Goal: Task Accomplishment & Management: Use online tool/utility

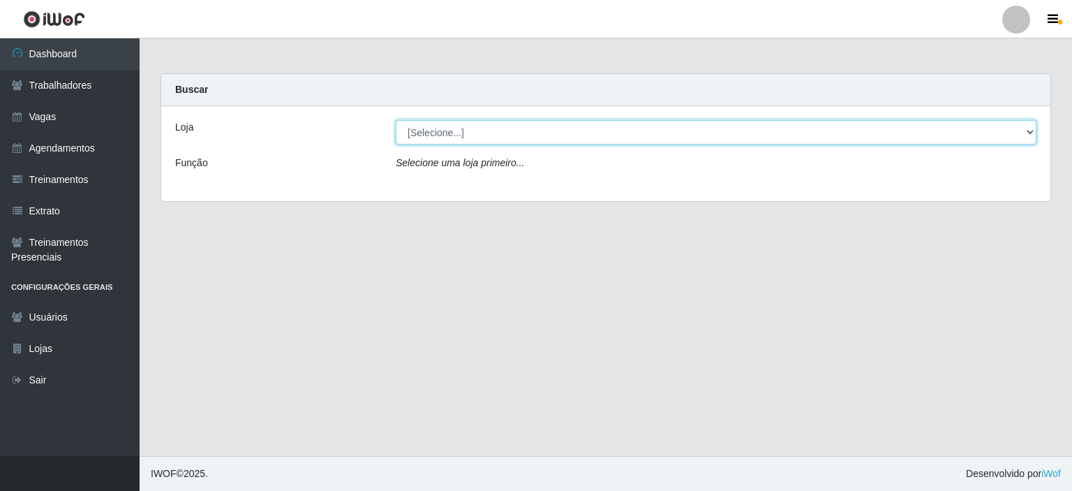
click at [475, 130] on select "[Selecione...] [PERSON_NAME]" at bounding box center [716, 132] width 641 height 24
select select "430"
click at [396, 120] on select "[Selecione...] [PERSON_NAME]" at bounding box center [716, 132] width 641 height 24
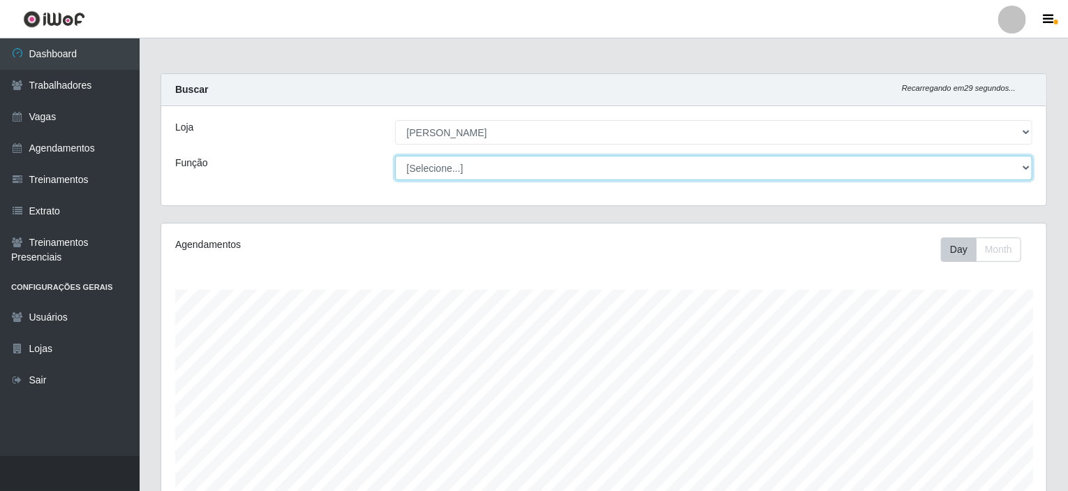
scroll to position [290, 885]
click at [465, 165] on select "[Selecione...] Auxiliar de Estacionamento Auxiliar de Estacionamento + Auxiliar…" at bounding box center [714, 168] width 638 height 24
select select "1"
click at [395, 156] on select "[Selecione...] Auxiliar de Estacionamento Auxiliar de Estacionamento + Auxiliar…" at bounding box center [714, 168] width 638 height 24
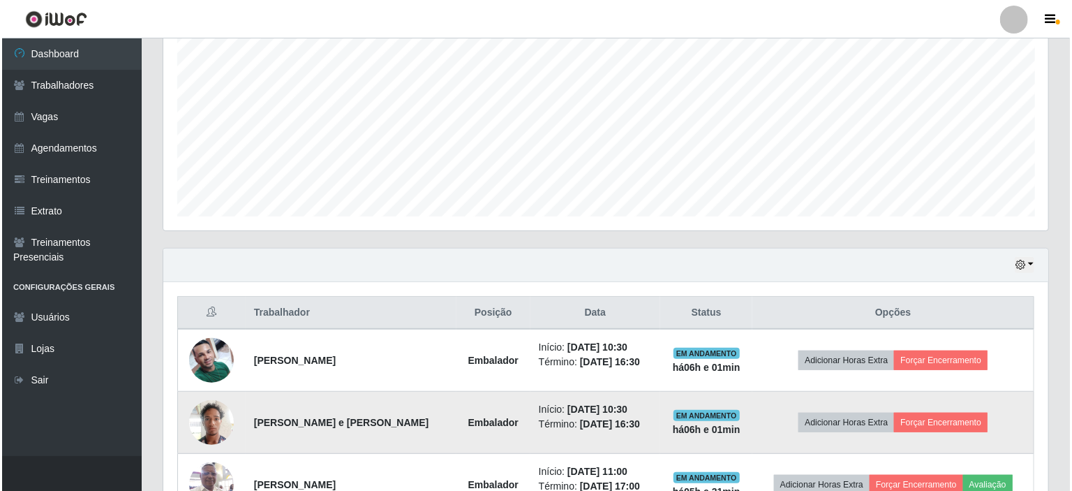
scroll to position [489, 0]
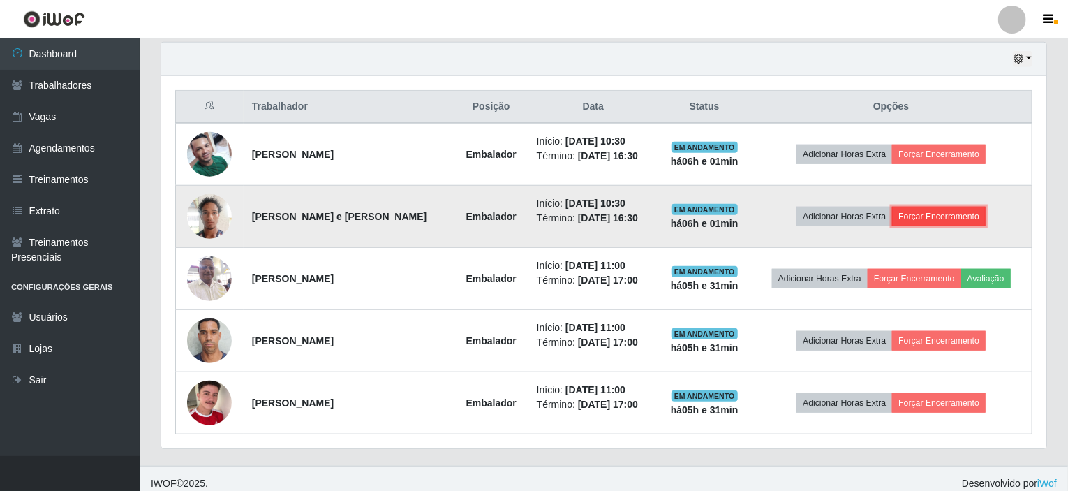
click at [933, 208] on button "Forçar Encerramento" at bounding box center [939, 217] width 94 height 20
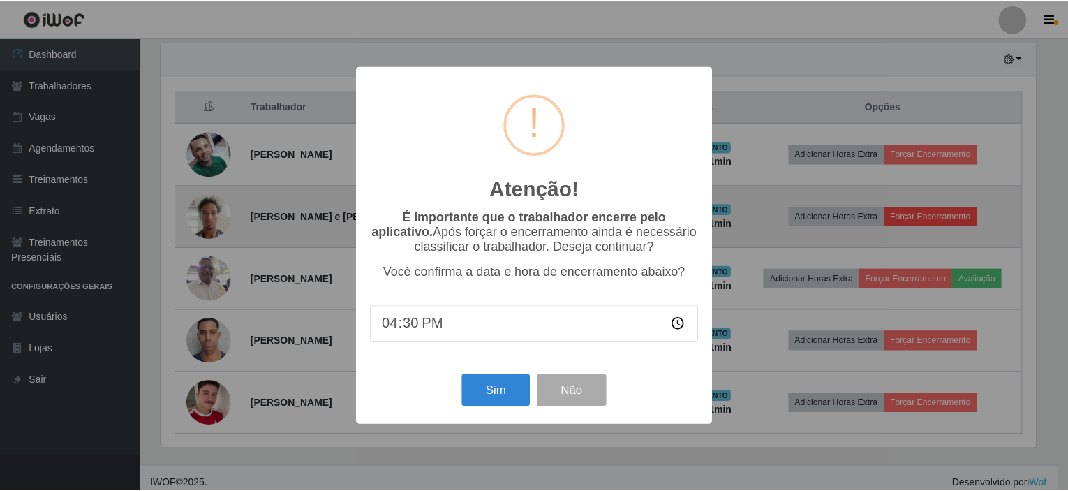
scroll to position [290, 880]
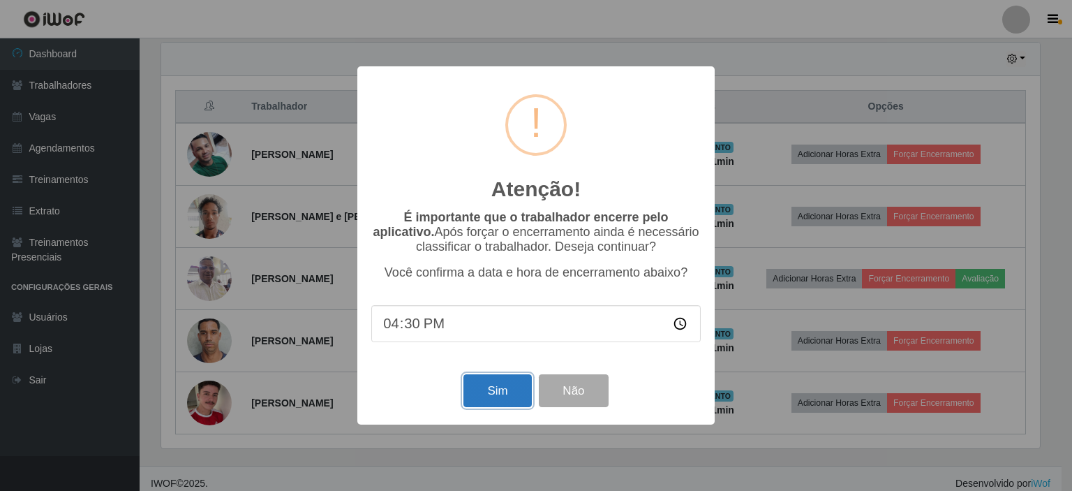
click at [494, 390] on button "Sim" at bounding box center [498, 390] width 68 height 33
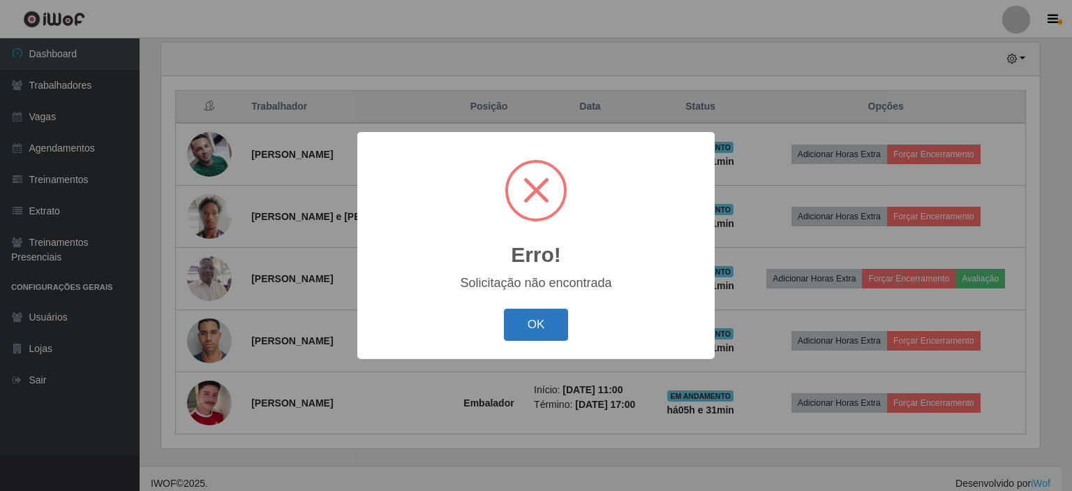
click at [536, 323] on button "OK" at bounding box center [536, 325] width 65 height 33
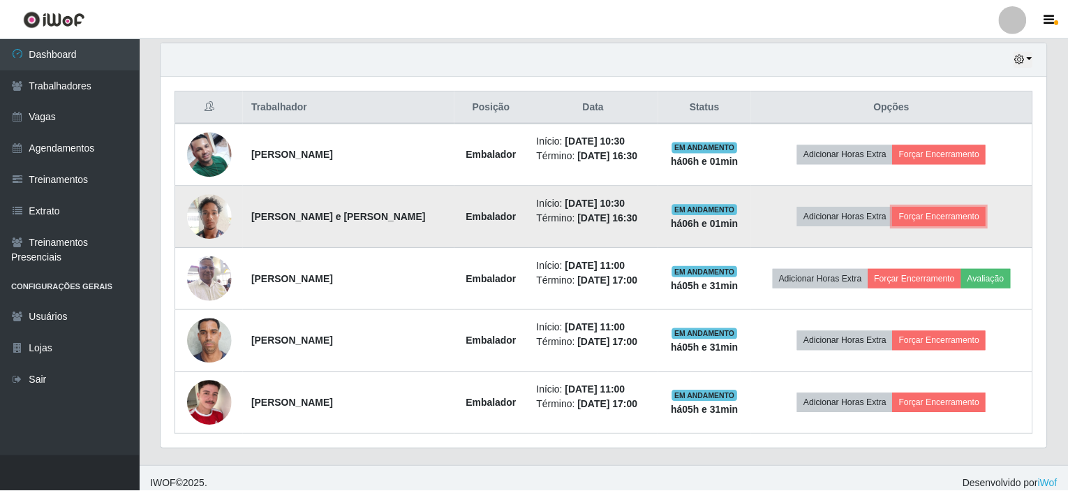
scroll to position [290, 885]
click at [928, 214] on button "Forçar Encerramento" at bounding box center [939, 217] width 94 height 20
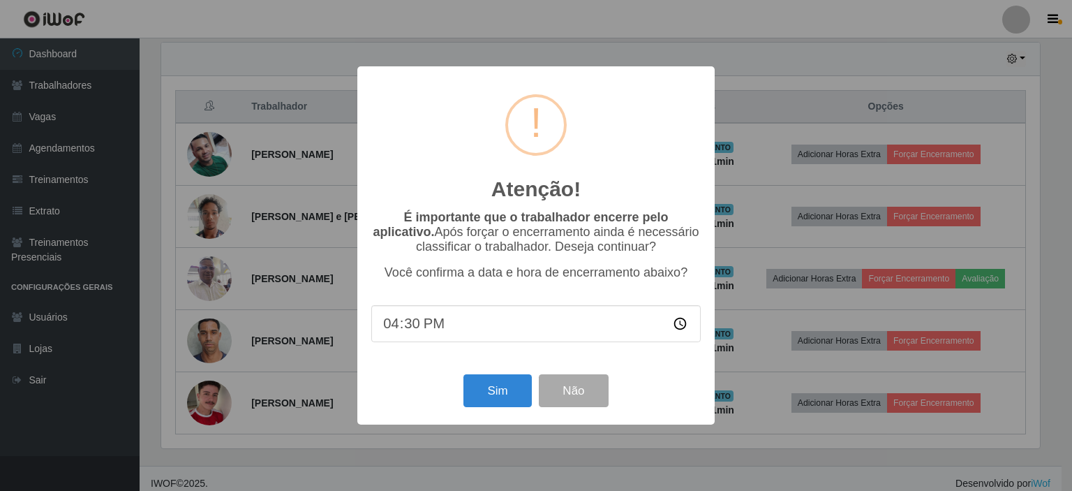
click at [430, 326] on input "16:30" at bounding box center [536, 323] width 330 height 37
click at [416, 331] on input "16:30" at bounding box center [536, 323] width 330 height 37
click at [499, 395] on button "Sim" at bounding box center [498, 390] width 68 height 33
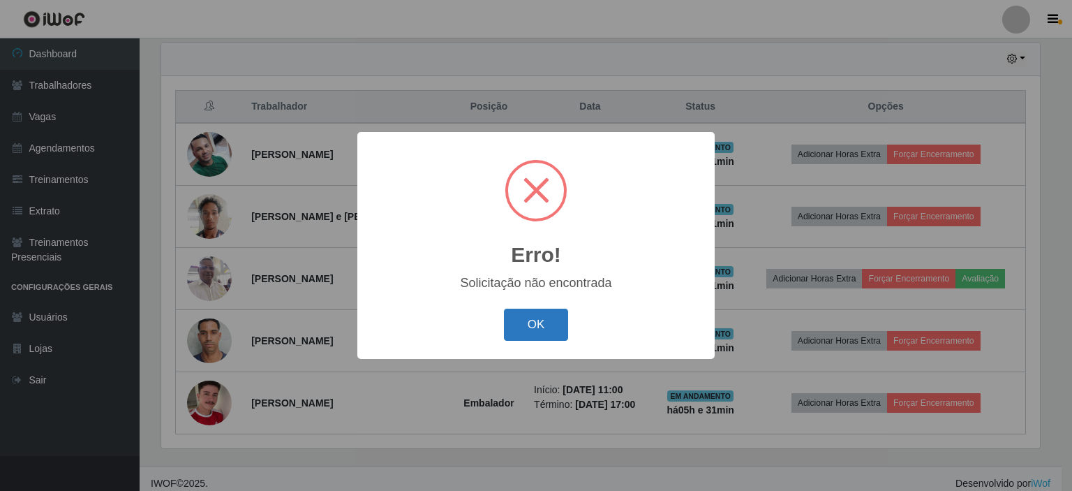
click at [540, 320] on button "OK" at bounding box center [536, 325] width 65 height 33
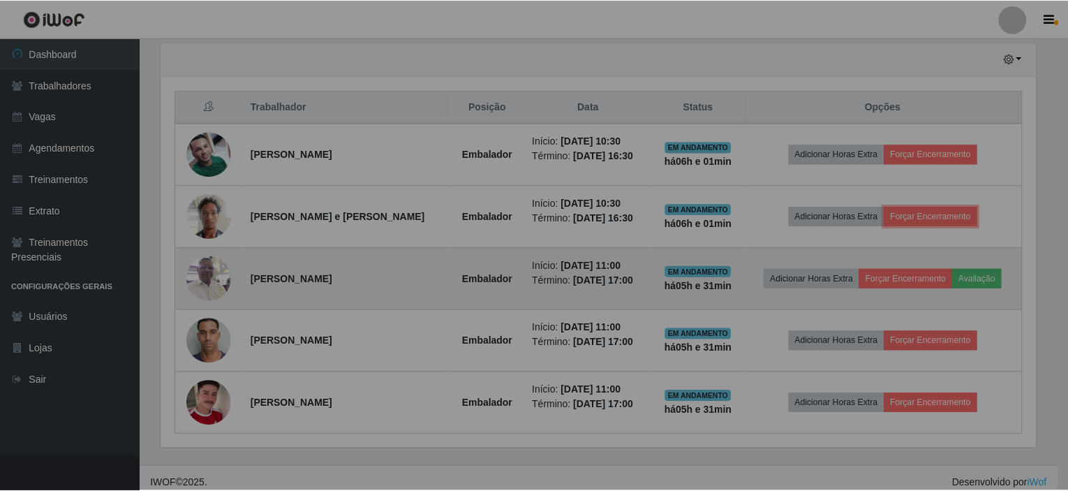
scroll to position [290, 885]
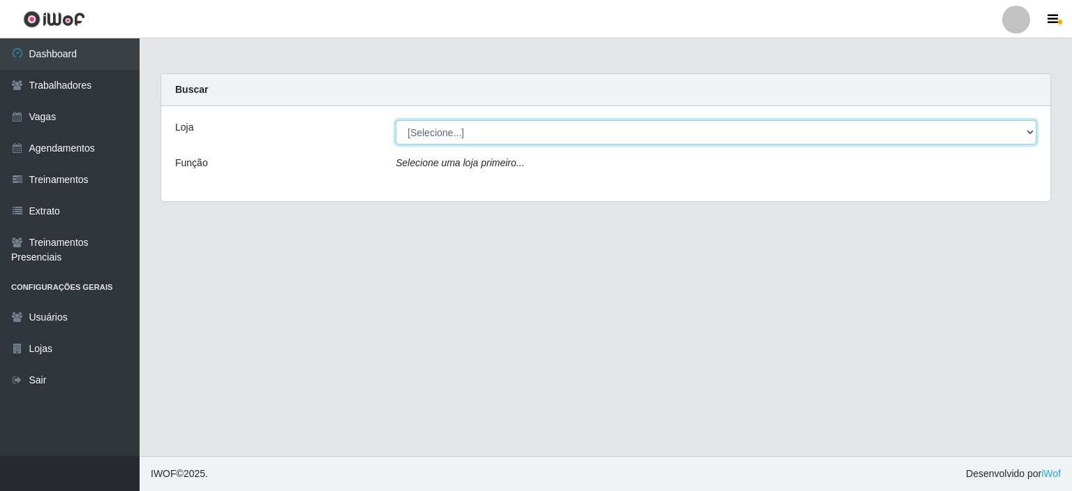
click at [483, 134] on select "[Selecione...] [PERSON_NAME]" at bounding box center [716, 132] width 641 height 24
select select "430"
click at [396, 120] on select "[Selecione...] [PERSON_NAME]" at bounding box center [716, 132] width 641 height 24
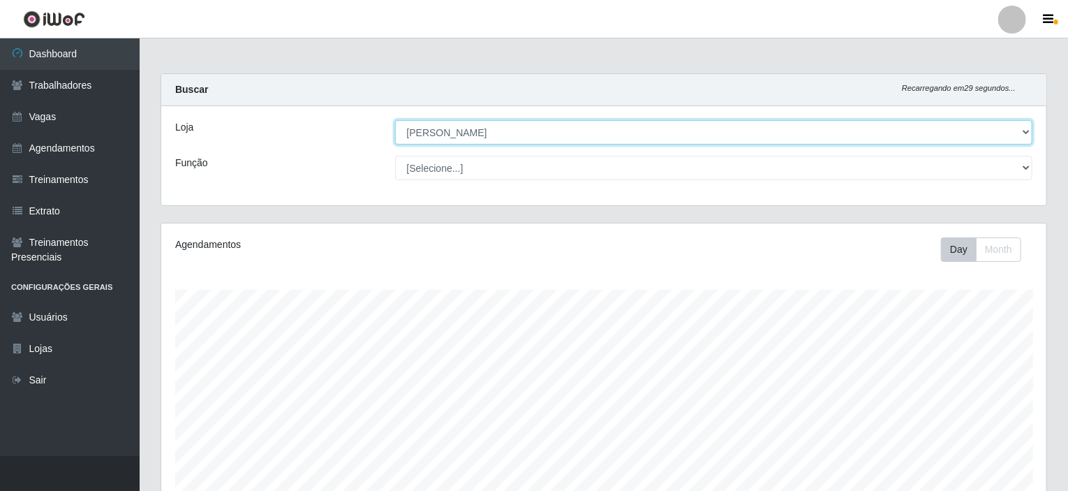
scroll to position [290, 885]
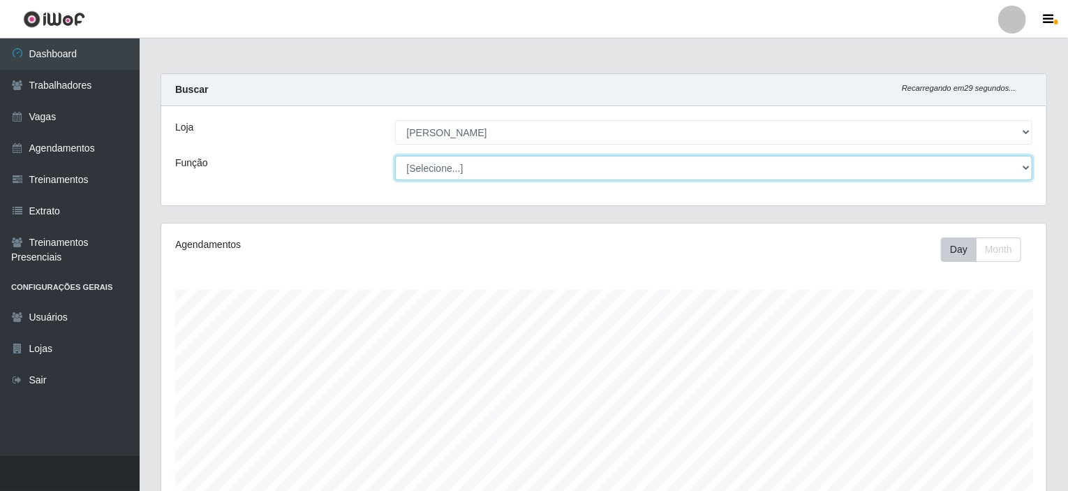
click at [459, 166] on select "[Selecione...] Auxiliar de Estacionamento Auxiliar de Estacionamento + Auxiliar…" at bounding box center [714, 168] width 638 height 24
select select "1"
click at [395, 156] on select "[Selecione...] Auxiliar de Estacionamento Auxiliar de Estacionamento + Auxiliar…" at bounding box center [714, 168] width 638 height 24
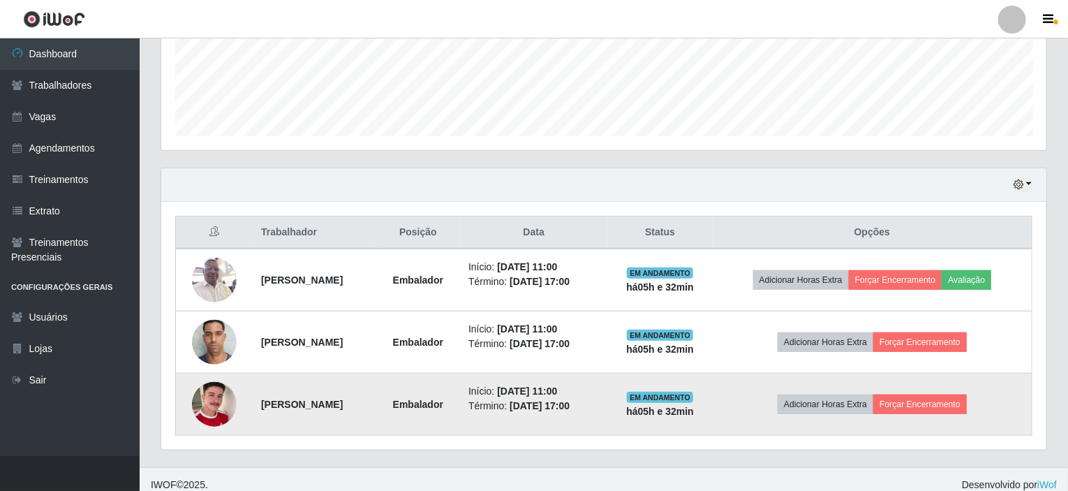
scroll to position [371, 0]
